Goal: Task Accomplishment & Management: Manage account settings

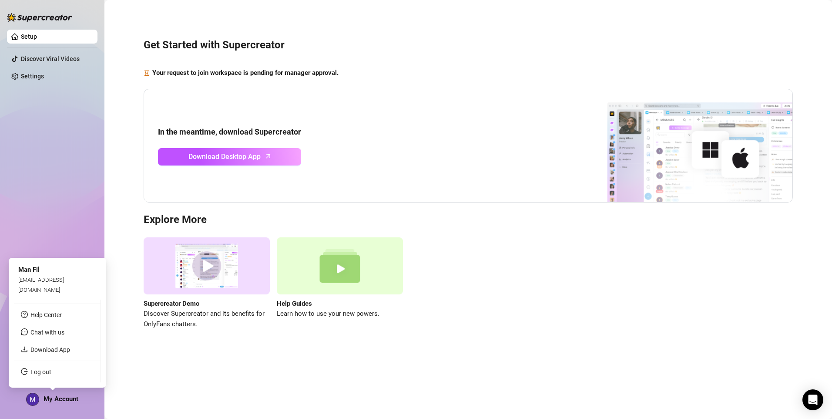
click at [66, 405] on div "My Account" at bounding box center [52, 399] width 52 height 13
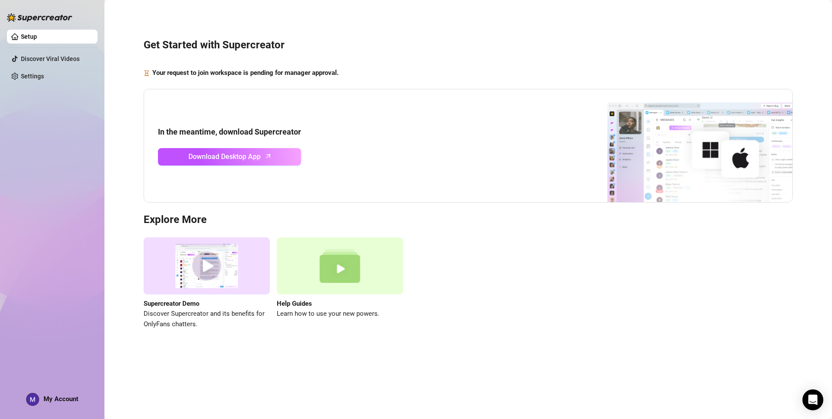
click at [99, 144] on aside "Setup Discover Viral Videos Settings My Account" at bounding box center [52, 209] width 104 height 419
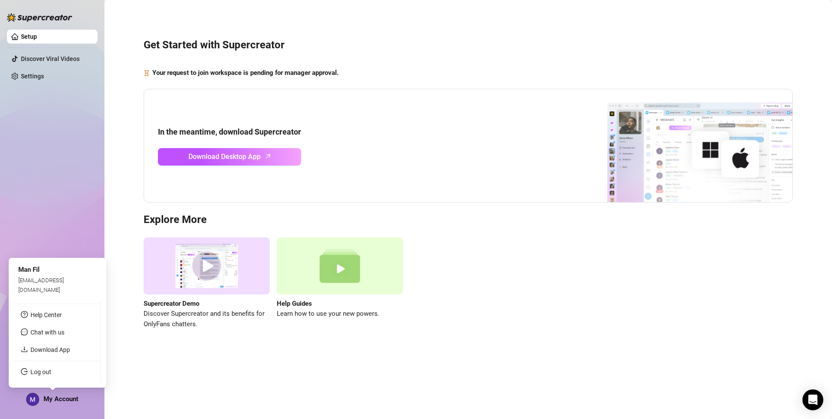
click at [47, 402] on span "My Account" at bounding box center [61, 399] width 35 height 8
